Goal: Check status: Check status

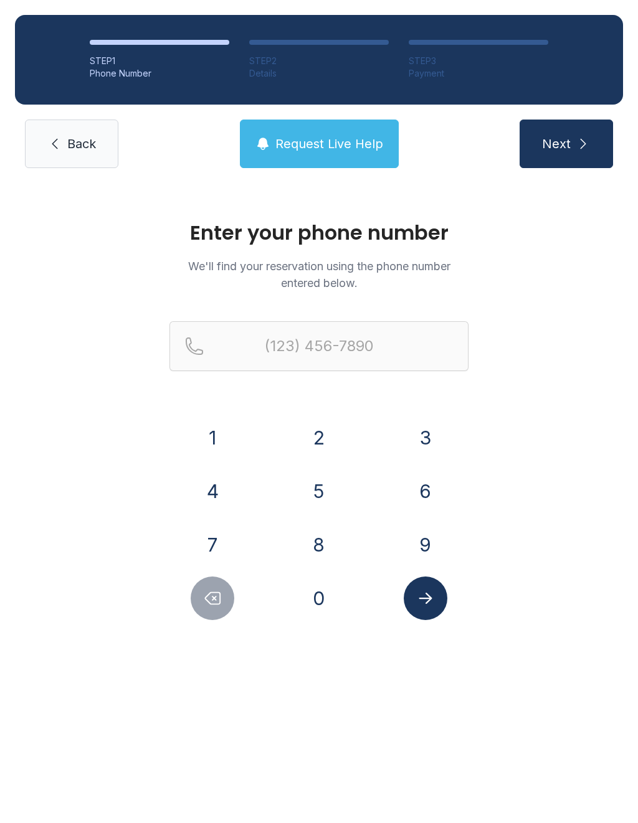
click at [224, 478] on button "4" at bounding box center [213, 492] width 44 height 44
click at [336, 422] on div "2" at bounding box center [319, 438] width 87 height 44
click at [312, 445] on button "2" at bounding box center [319, 438] width 44 height 44
click at [445, 423] on div "3" at bounding box center [425, 438] width 87 height 44
click at [417, 442] on button "3" at bounding box center [426, 438] width 44 height 44
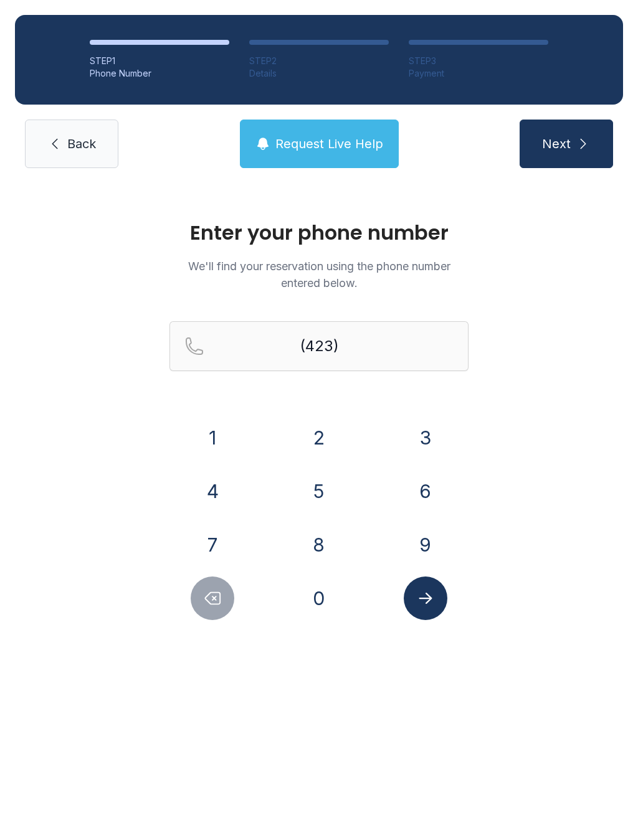
click at [430, 481] on button "6" at bounding box center [426, 492] width 44 height 44
click at [326, 558] on button "8" at bounding box center [319, 545] width 44 height 44
click at [314, 419] on button "2" at bounding box center [319, 438] width 44 height 44
click at [213, 438] on button "1" at bounding box center [213, 438] width 44 height 44
click at [316, 432] on button "2" at bounding box center [319, 438] width 44 height 44
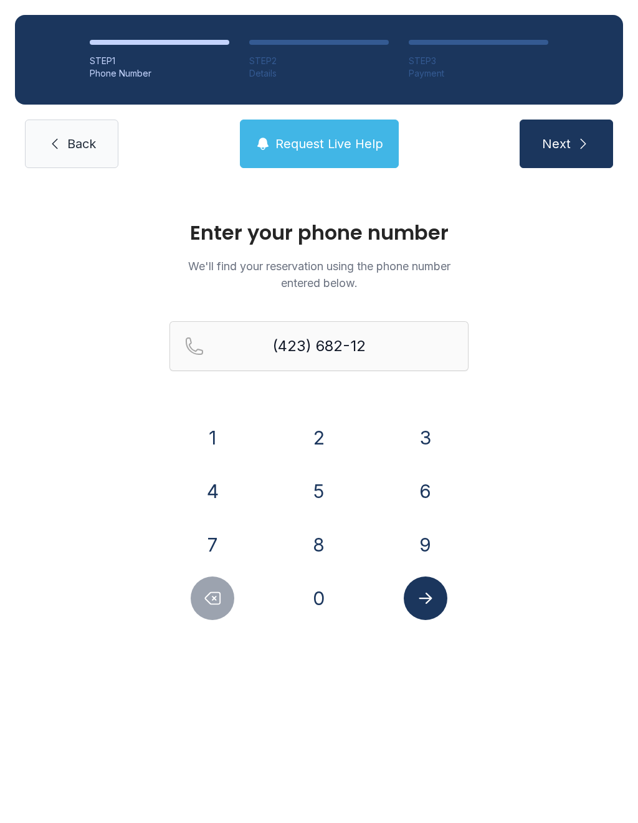
click at [420, 493] on button "6" at bounding box center [426, 492] width 44 height 44
click at [227, 424] on button "1" at bounding box center [213, 438] width 44 height 44
click at [428, 604] on icon "Submit lookup form" at bounding box center [425, 598] width 19 height 19
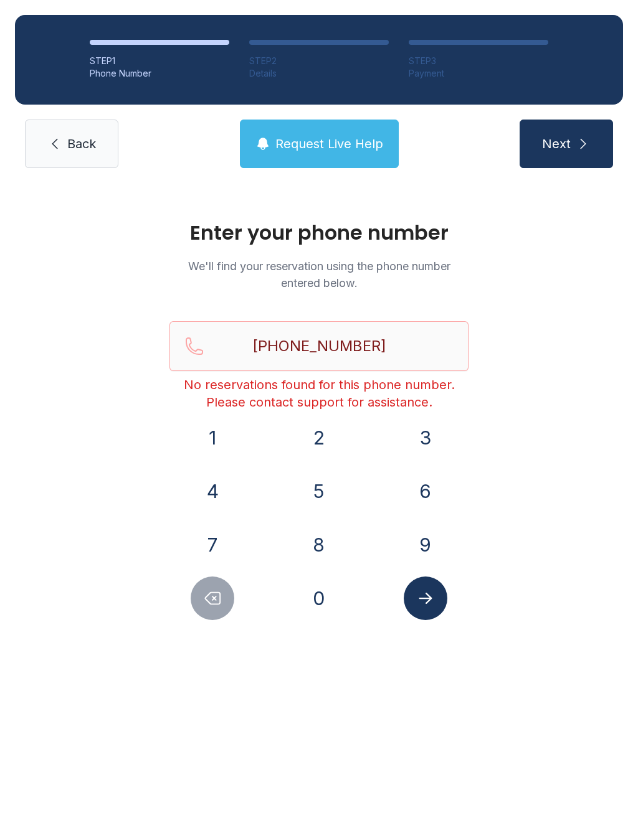
click at [204, 600] on icon "Delete number" at bounding box center [212, 598] width 19 height 19
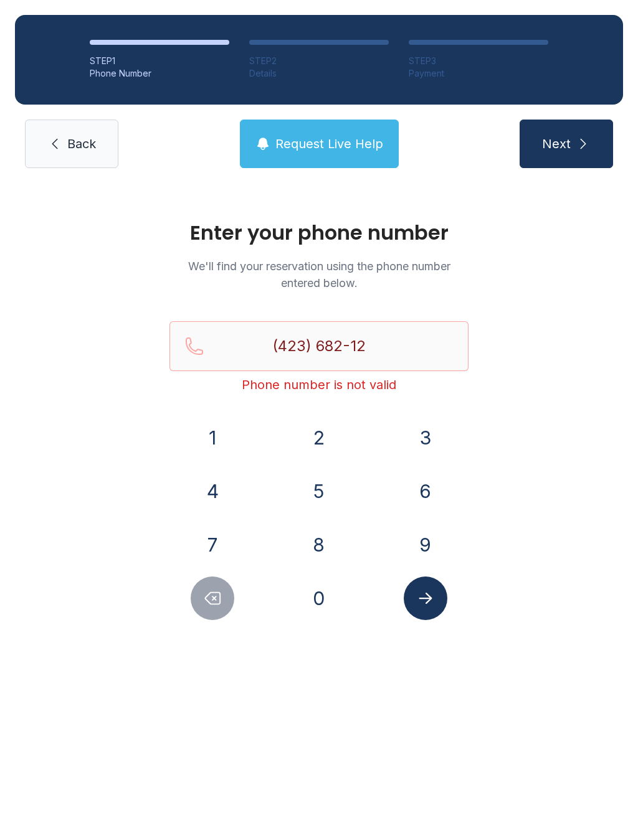
click at [212, 605] on icon "Delete number" at bounding box center [212, 599] width 15 height 12
click at [211, 605] on icon "Delete number" at bounding box center [212, 599] width 15 height 12
click at [223, 592] on button "Delete number" at bounding box center [213, 599] width 44 height 44
click at [217, 597] on icon "Delete number" at bounding box center [212, 598] width 19 height 19
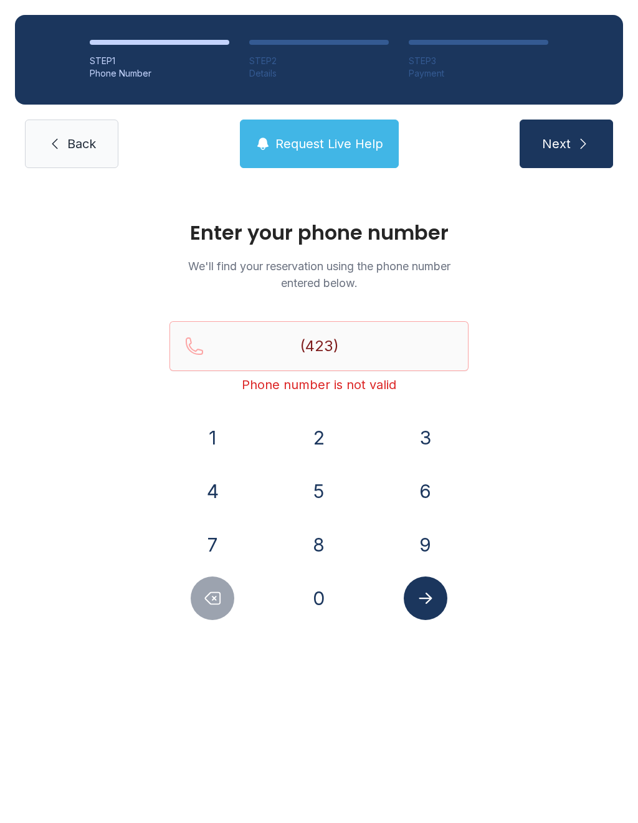
click at [217, 596] on icon "Delete number" at bounding box center [212, 598] width 19 height 19
click at [212, 600] on icon "Delete number" at bounding box center [212, 599] width 15 height 12
type input "(4"
click at [212, 599] on icon "Delete number" at bounding box center [212, 598] width 19 height 19
click at [211, 602] on icon "Delete number" at bounding box center [212, 598] width 19 height 19
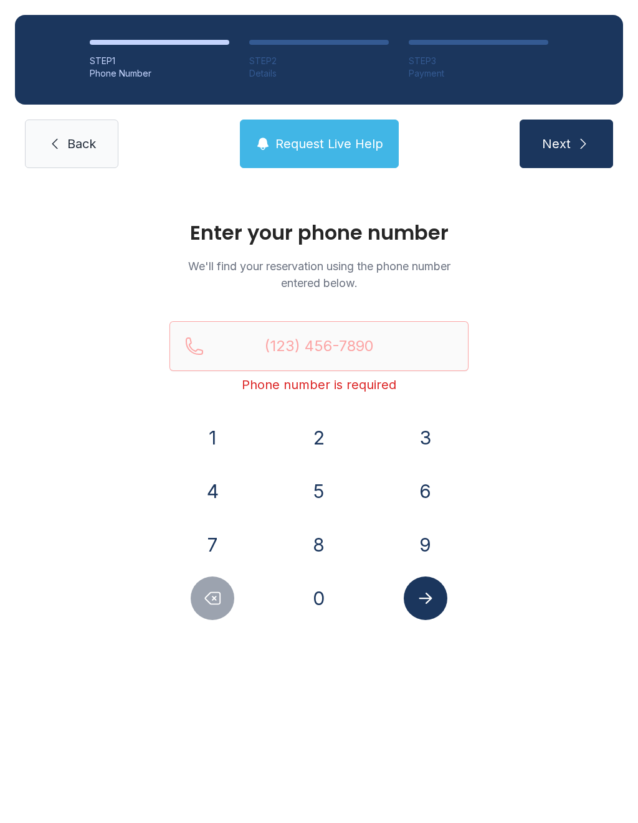
click at [209, 494] on button "4" at bounding box center [213, 492] width 44 height 44
click at [317, 437] on button "2" at bounding box center [319, 438] width 44 height 44
click at [413, 427] on button "3" at bounding box center [426, 438] width 44 height 44
click at [428, 496] on button "6" at bounding box center [426, 492] width 44 height 44
click at [331, 549] on button "8" at bounding box center [319, 545] width 44 height 44
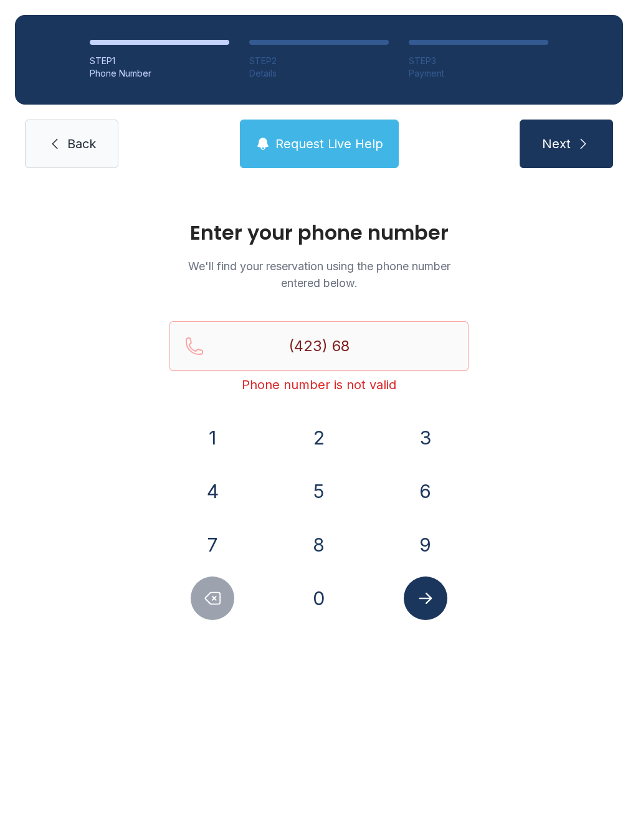
click at [324, 432] on button "2" at bounding box center [319, 438] width 44 height 44
click at [219, 441] on button "1" at bounding box center [213, 438] width 44 height 44
click at [316, 445] on button "2" at bounding box center [319, 438] width 44 height 44
click at [432, 498] on button "6" at bounding box center [426, 492] width 44 height 44
click at [229, 447] on button "1" at bounding box center [213, 438] width 44 height 44
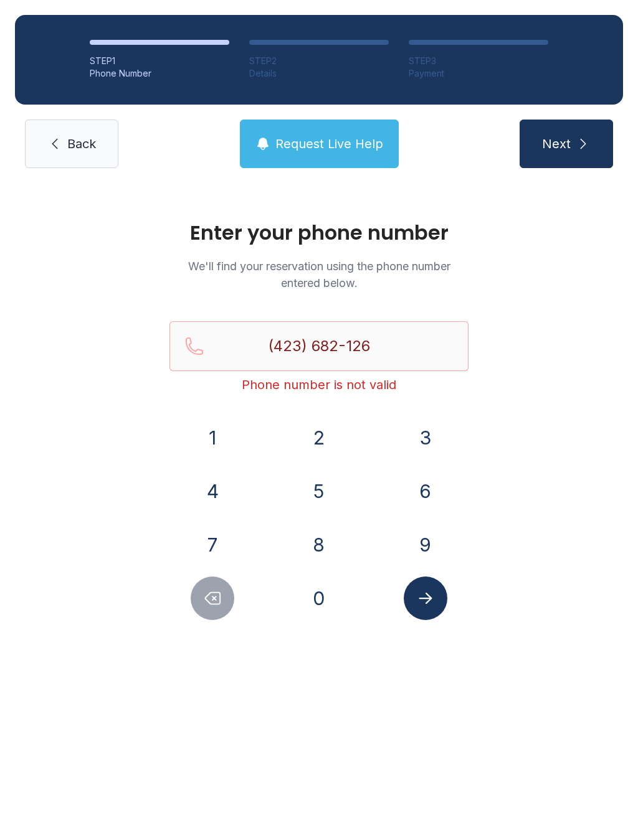
type input "[PHONE_NUMBER]"
click at [425, 593] on icon "Submit lookup form" at bounding box center [425, 598] width 19 height 19
click at [44, 147] on link "Back" at bounding box center [71, 144] width 93 height 49
